Goal: Navigation & Orientation: Find specific page/section

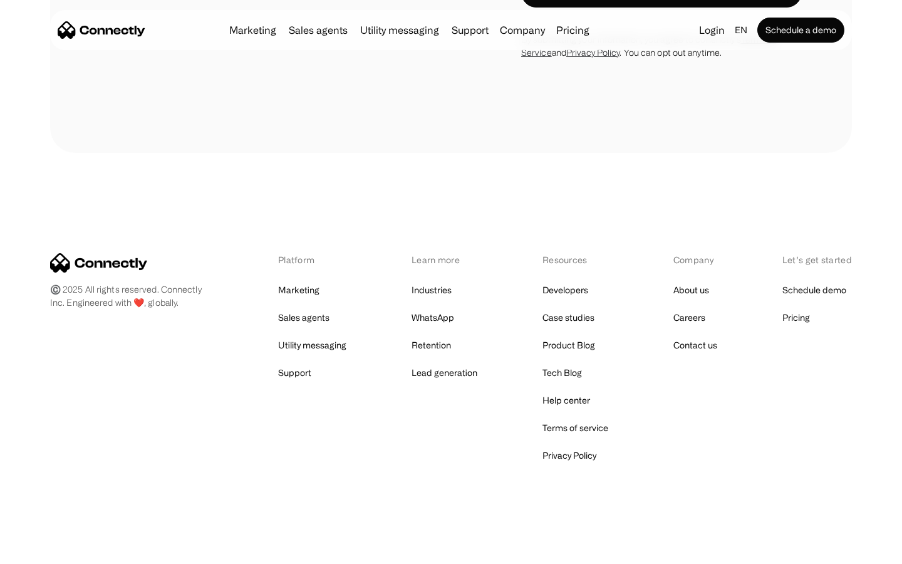
scroll to position [3302, 0]
